Goal: Use online tool/utility: Utilize a website feature to perform a specific function

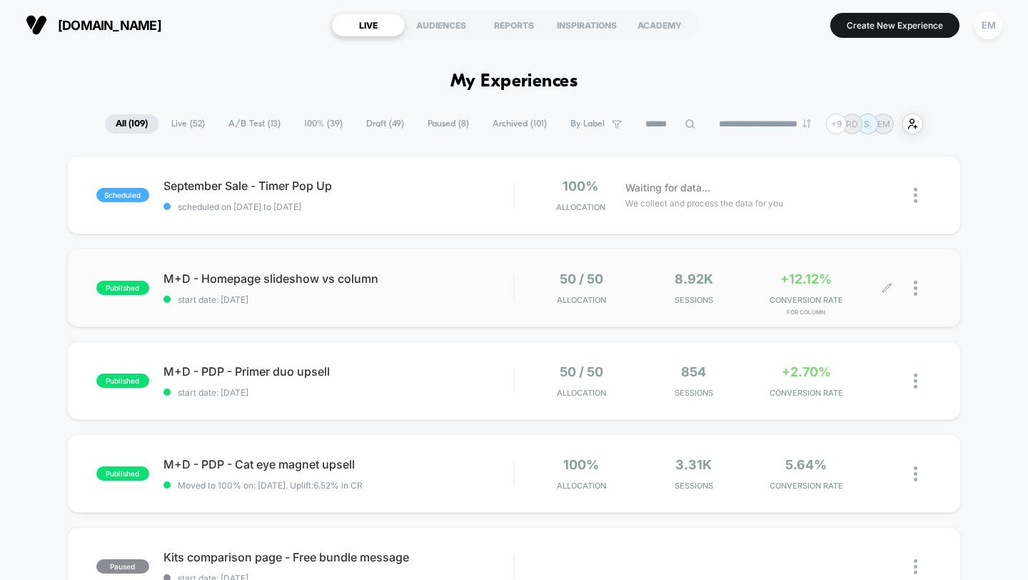
click at [911, 294] on div at bounding box center [909, 288] width 45 height 34
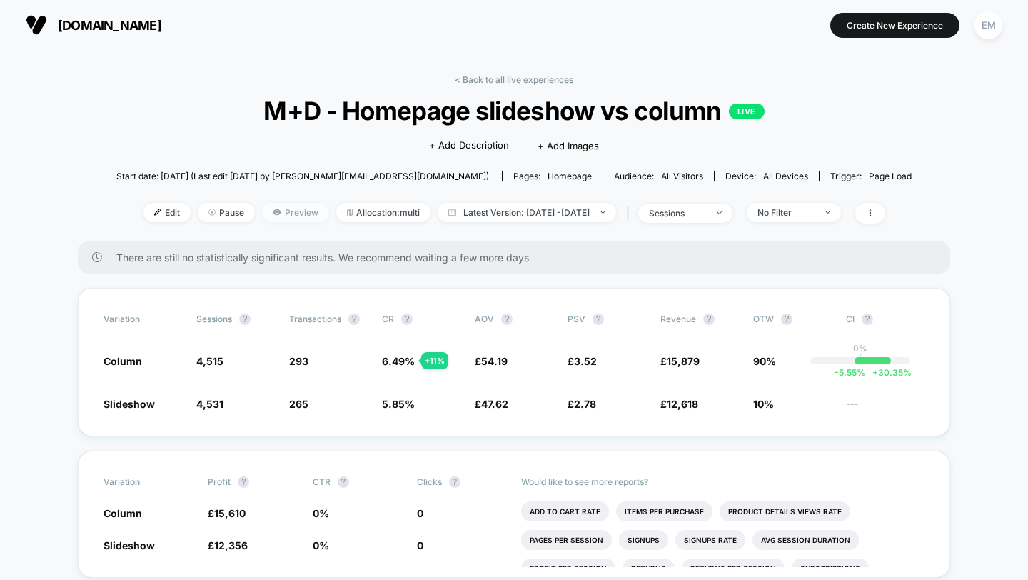
click at [262, 215] on span "Preview" at bounding box center [295, 212] width 67 height 19
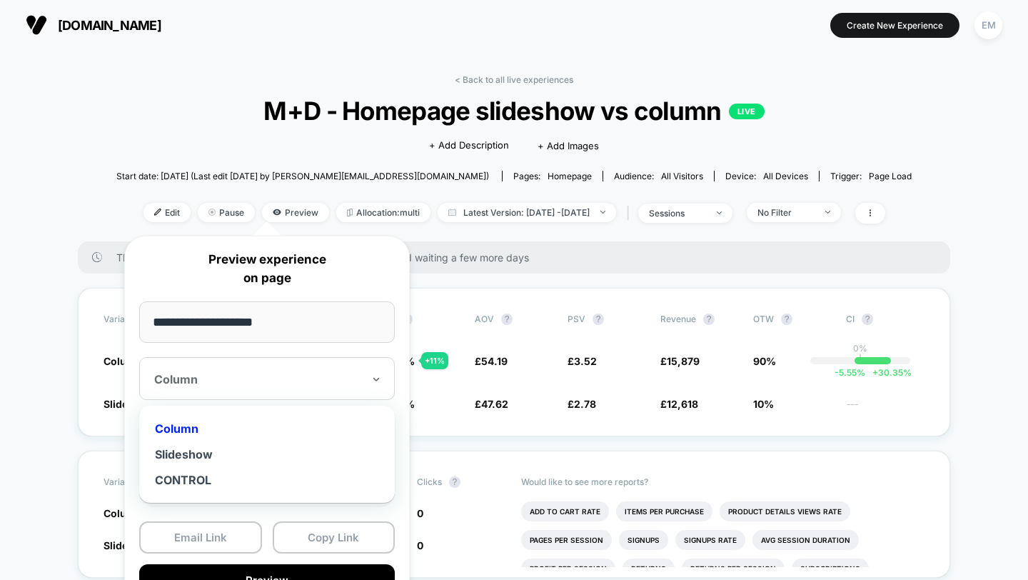
click at [243, 366] on div "Column" at bounding box center [267, 378] width 256 height 43
click at [194, 432] on div "Column" at bounding box center [266, 428] width 241 height 26
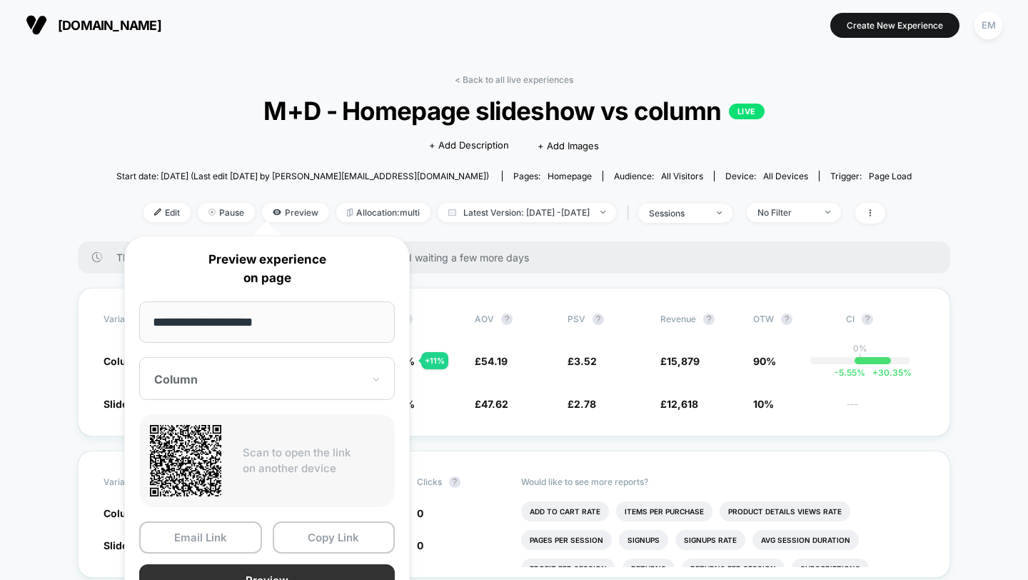
click at [273, 571] on button "Preview" at bounding box center [267, 580] width 256 height 32
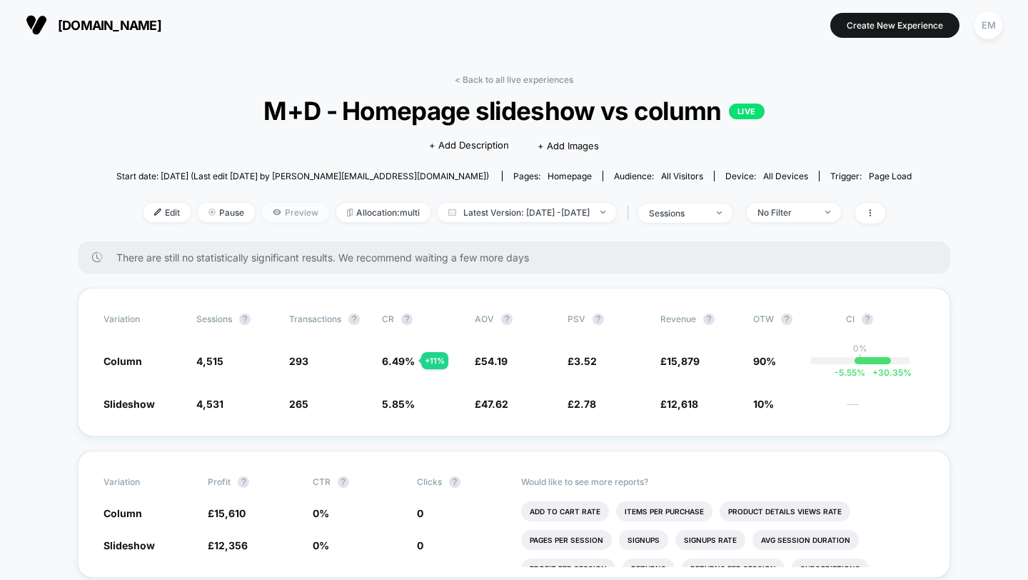
click at [262, 215] on span "Preview" at bounding box center [295, 212] width 67 height 19
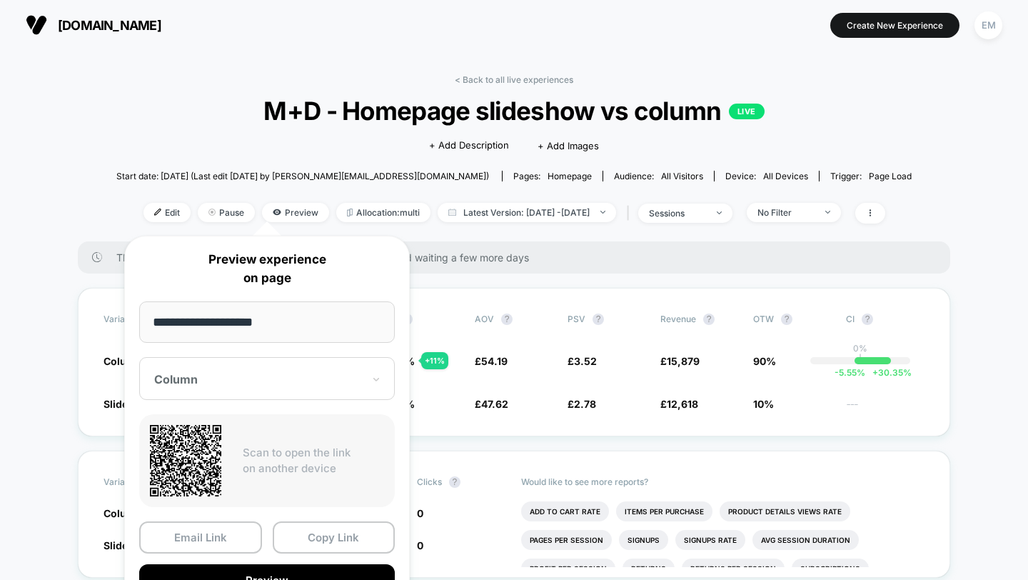
click at [190, 385] on div at bounding box center [258, 379] width 208 height 14
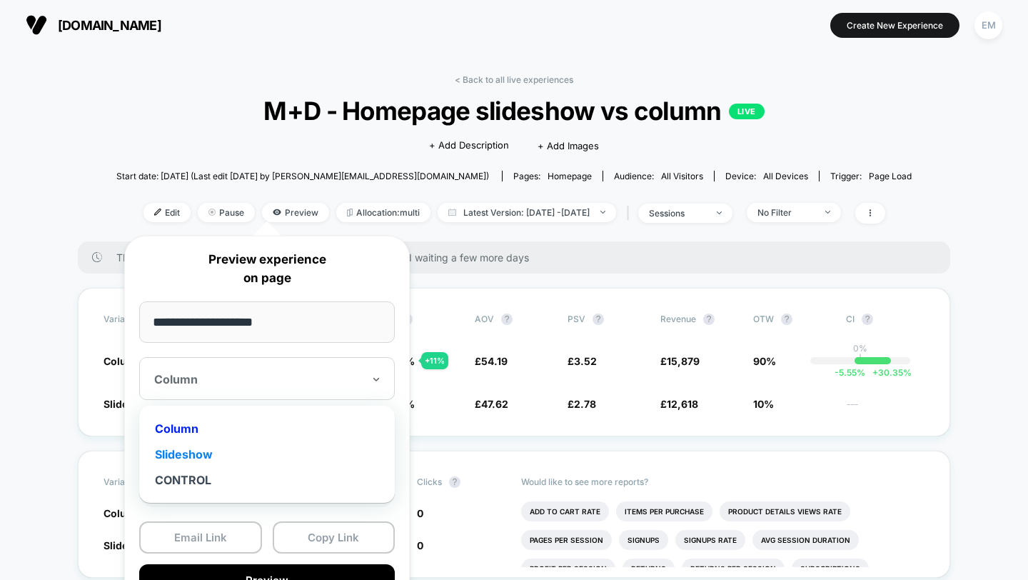
click at [206, 455] on div "Slideshow" at bounding box center [266, 454] width 241 height 26
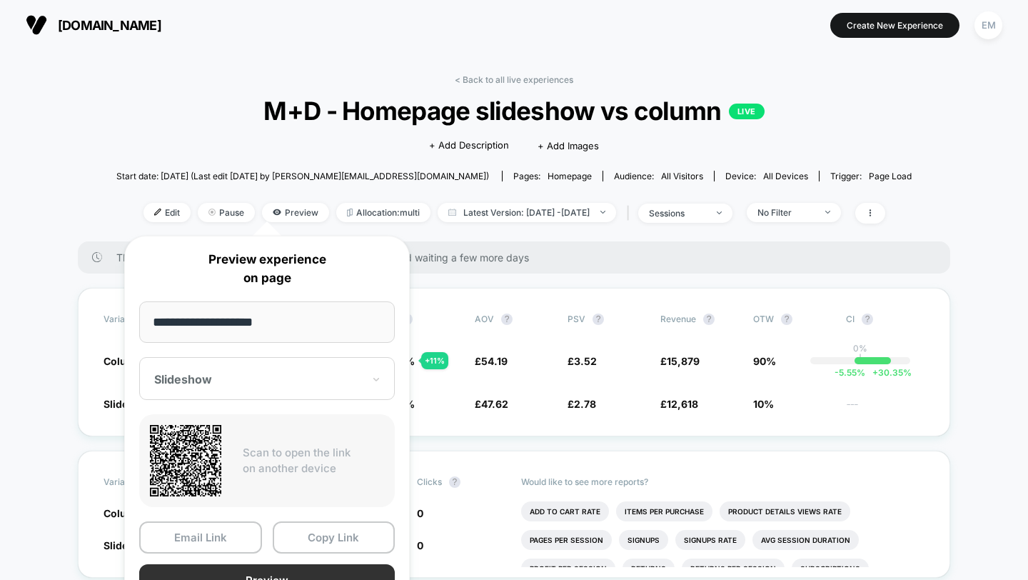
click at [278, 569] on button "Preview" at bounding box center [267, 580] width 256 height 32
